Goal: Information Seeking & Learning: Learn about a topic

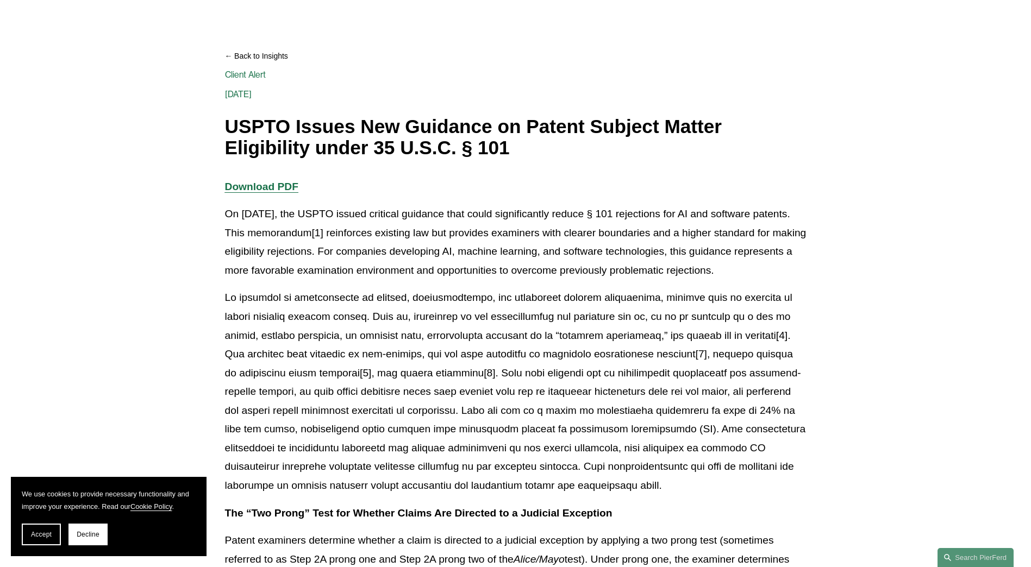
scroll to position [109, 0]
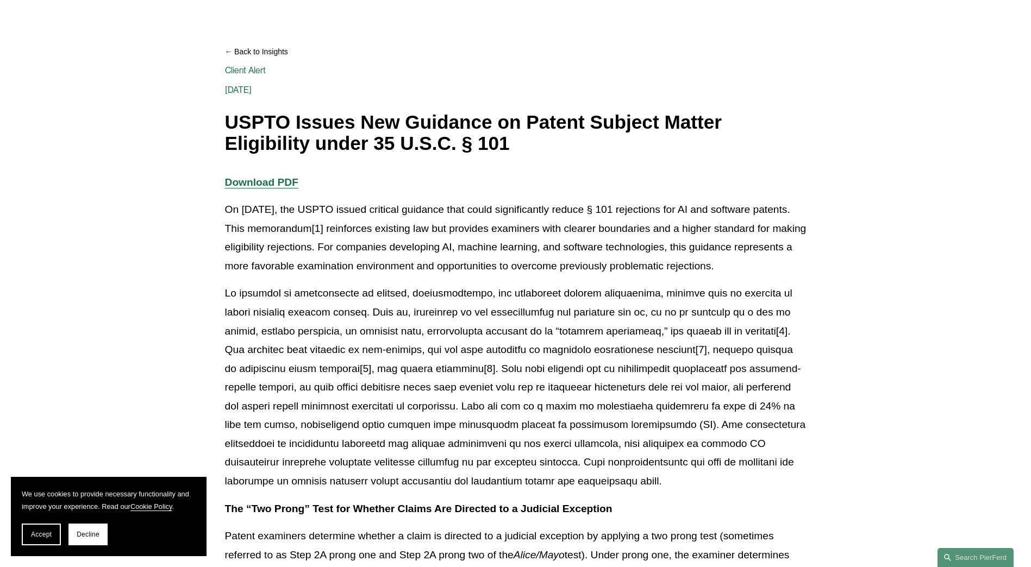
click at [334, 136] on h1 "USPTO Issues New Guidance on Patent Subject Matter Eligibility under 35 U.S.C. …" at bounding box center [516, 133] width 582 height 42
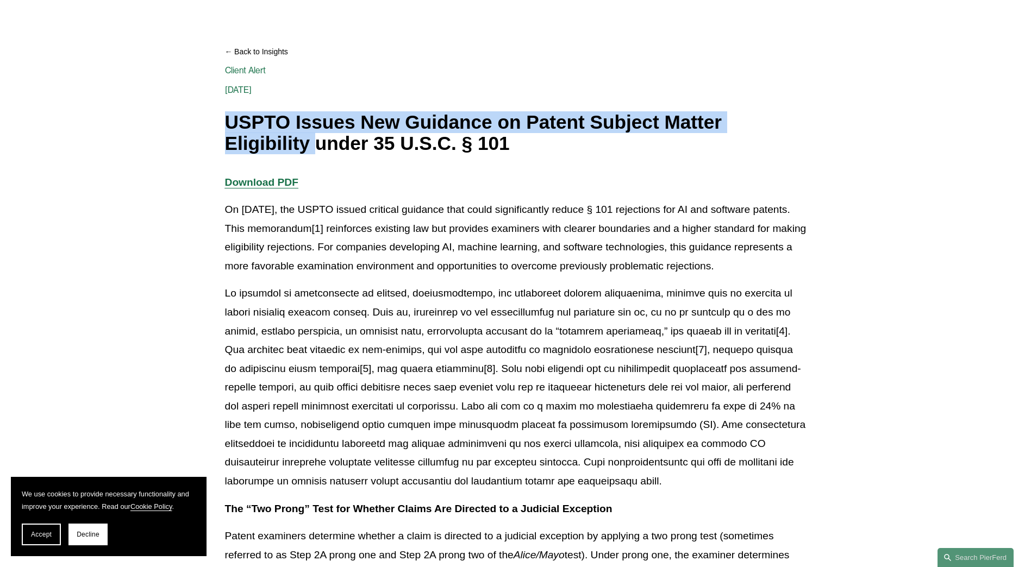
drag, startPoint x: 219, startPoint y: 121, endPoint x: 314, endPoint y: 144, distance: 97.3
drag, startPoint x: 314, startPoint y: 144, endPoint x: 260, endPoint y: 144, distance: 53.8
copy h1 "USPTO Issues New Guidance on Patent Subject Matter Eligibility"
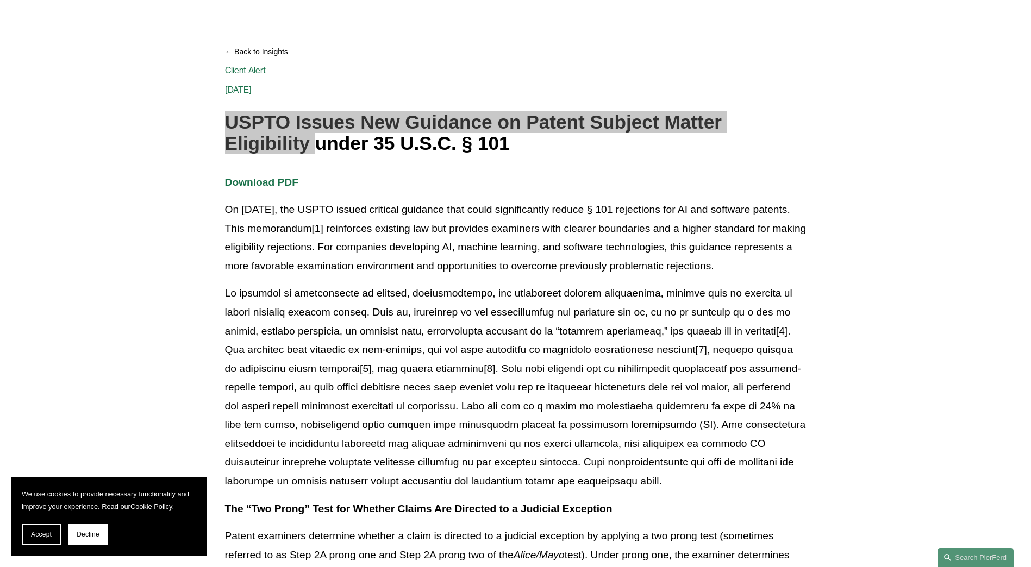
scroll to position [163, 0]
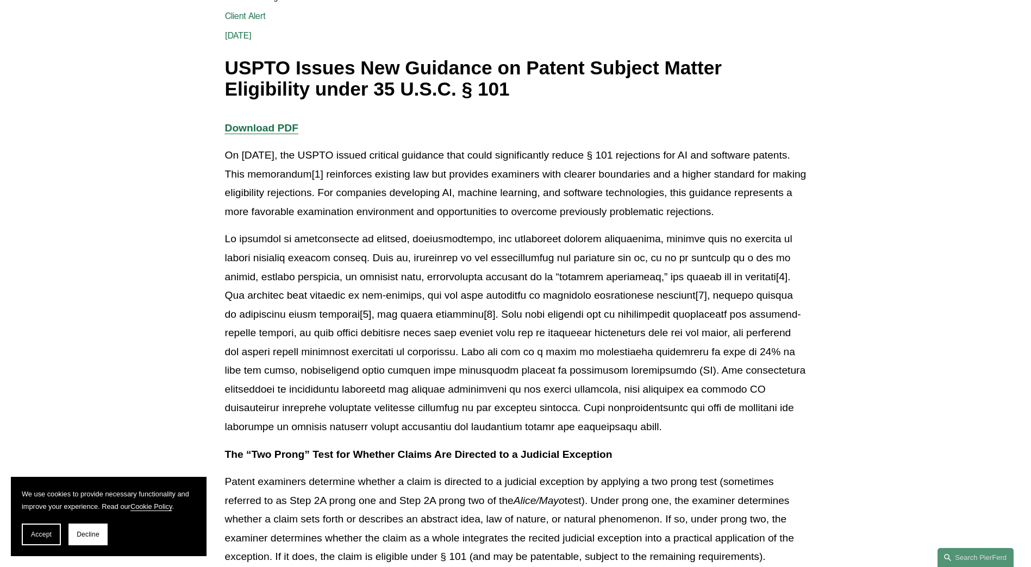
click at [397, 264] on p at bounding box center [516, 333] width 582 height 207
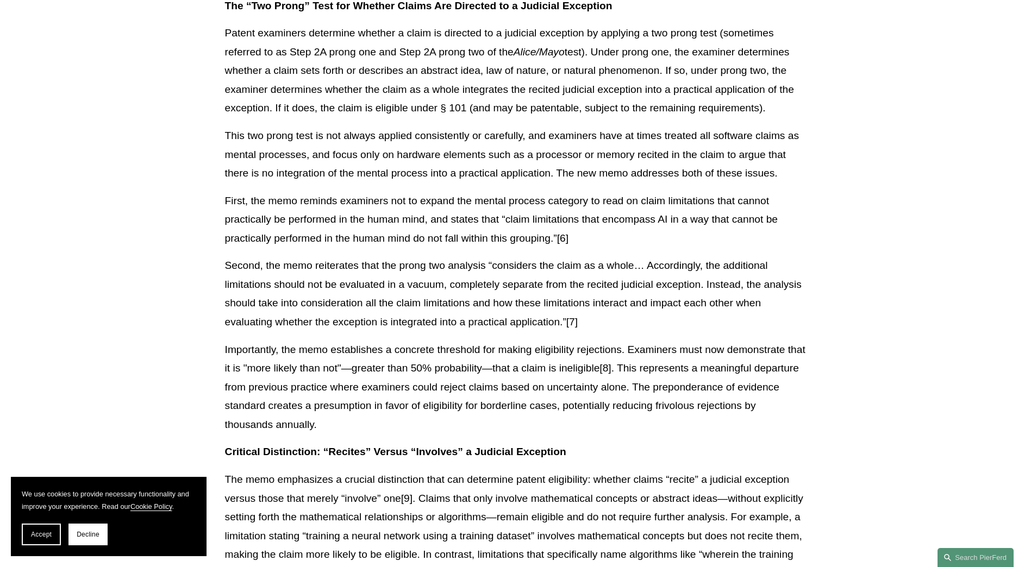
scroll to position [598, 0]
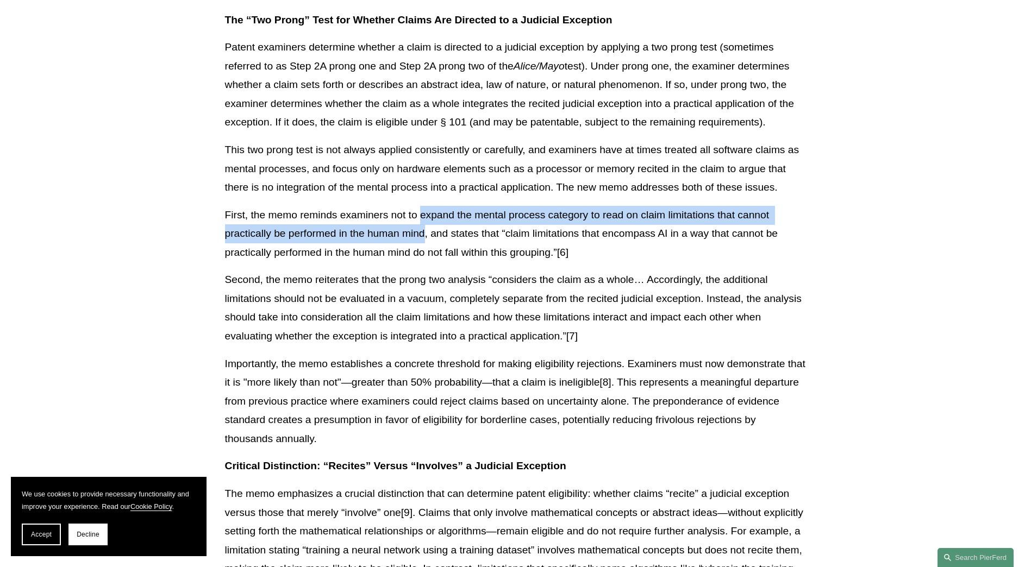
drag, startPoint x: 421, startPoint y: 217, endPoint x: 425, endPoint y: 233, distance: 15.8
click at [425, 233] on p "First, the memo reminds examiners not to expand the mental process category to …" at bounding box center [516, 234] width 582 height 57
drag, startPoint x: 425, startPoint y: 233, endPoint x: 418, endPoint y: 234, distance: 7.1
copy p "expand the mental process category to read on claim limitations that cannot pra…"
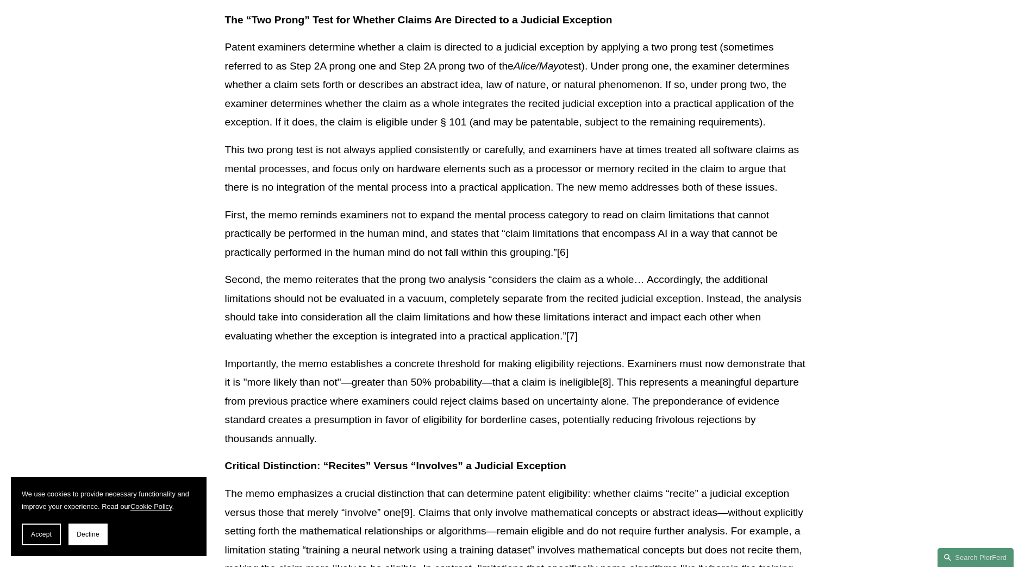
click at [487, 316] on p "Second, the memo reiterates that the prong two analysis “considers the claim as…" at bounding box center [516, 308] width 582 height 75
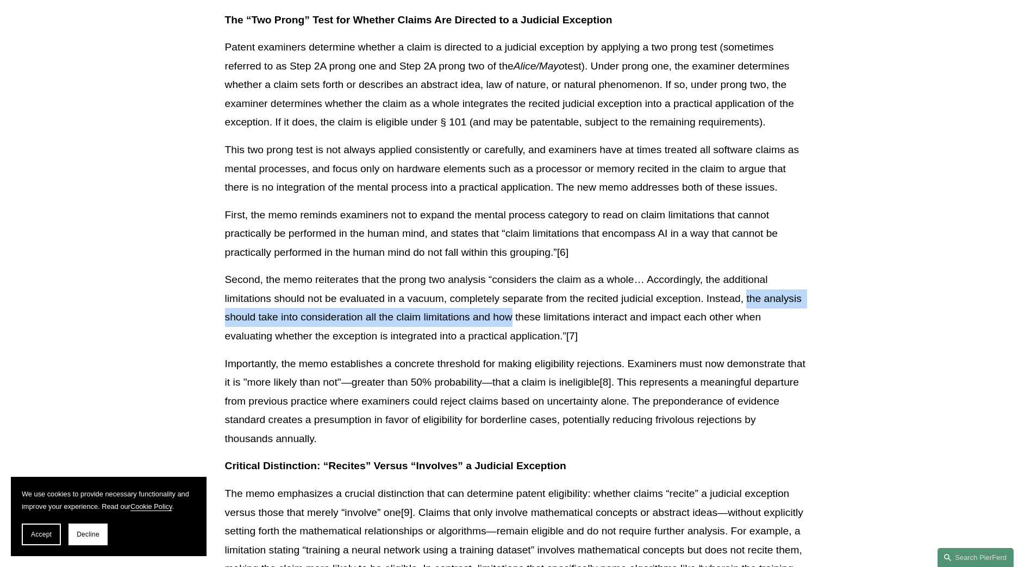
drag, startPoint x: 748, startPoint y: 299, endPoint x: 513, endPoint y: 320, distance: 236.8
click at [513, 320] on p "Second, the memo reiterates that the prong two analysis “considers the claim as…" at bounding box center [516, 308] width 582 height 75
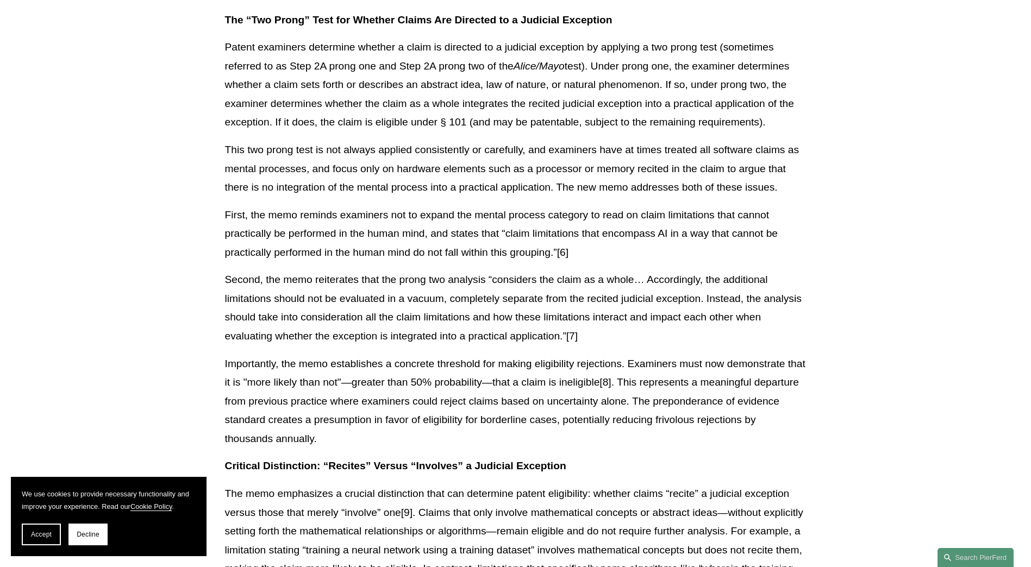
drag, startPoint x: 513, startPoint y: 320, endPoint x: 379, endPoint y: 298, distance: 134.8
click at [379, 298] on p "Second, the memo reiterates that the prong two analysis “considers the claim as…" at bounding box center [516, 308] width 582 height 75
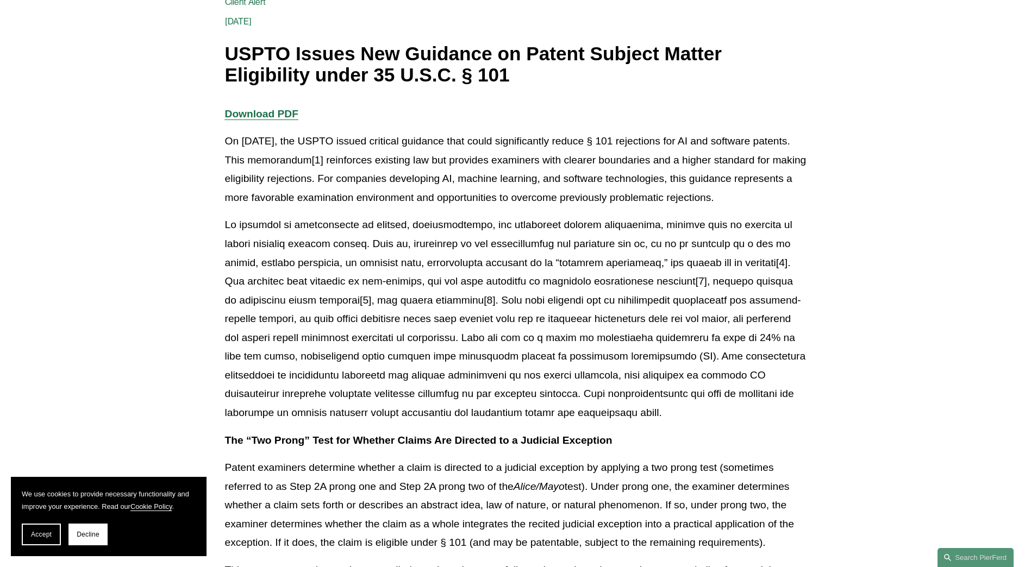
scroll to position [0, 0]
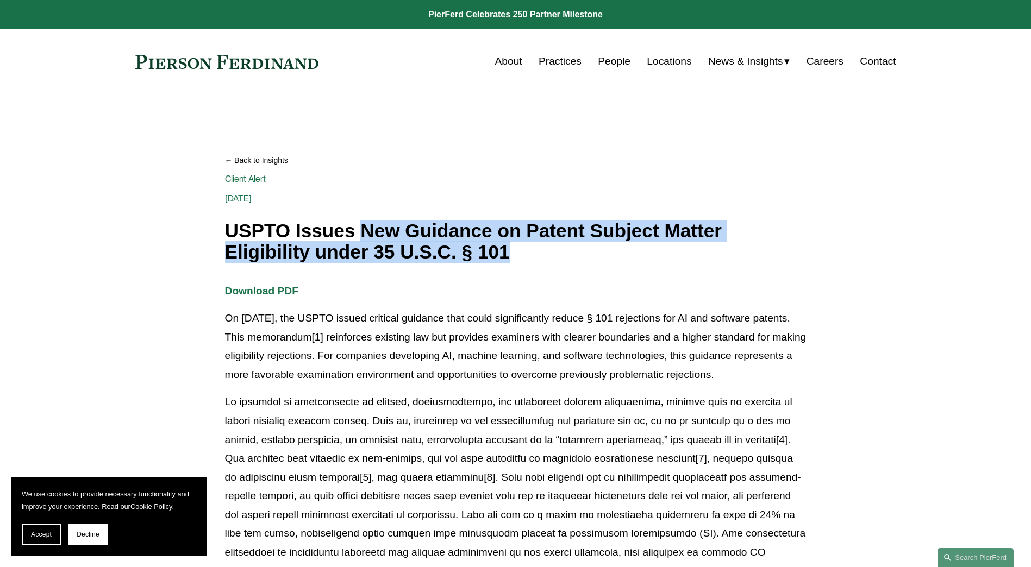
drag, startPoint x: 364, startPoint y: 230, endPoint x: 546, endPoint y: 256, distance: 183.9
click at [546, 256] on h1 "USPTO Issues New Guidance on Patent Subject Matter Eligibility under 35 U.S.C. …" at bounding box center [516, 242] width 582 height 42
drag, startPoint x: 546, startPoint y: 256, endPoint x: 449, endPoint y: 251, distance: 97.4
copy h1 "New Guidance on Patent Subject Matter Eligibility under 35 U.S.C. § 101"
